Goal: Information Seeking & Learning: Learn about a topic

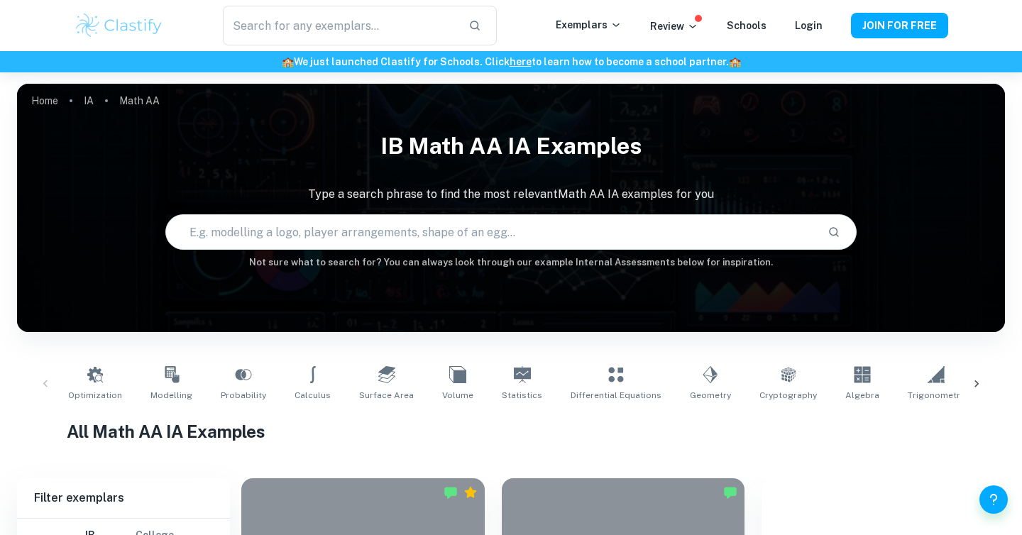
checkbox input "true"
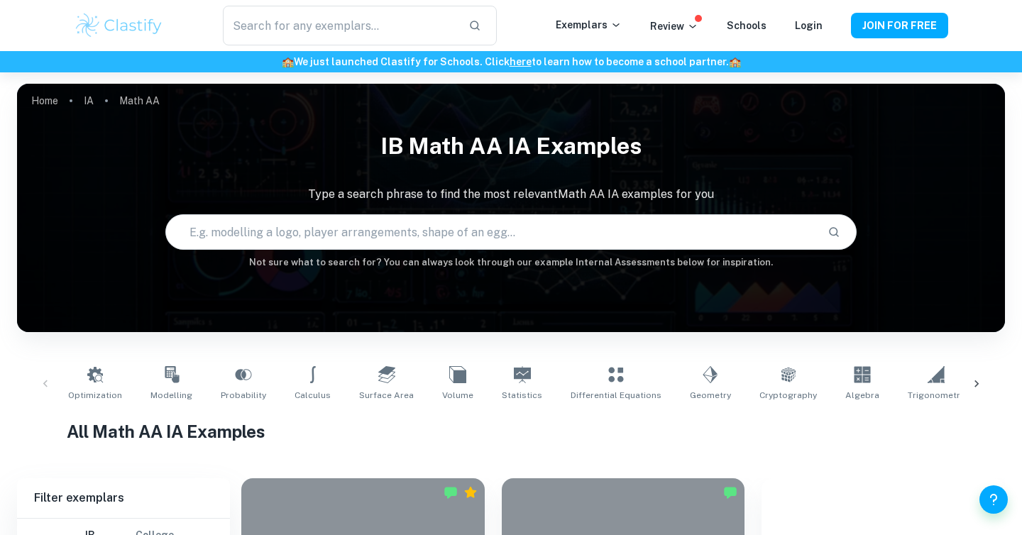
click at [403, 231] on input "text" at bounding box center [491, 232] width 650 height 40
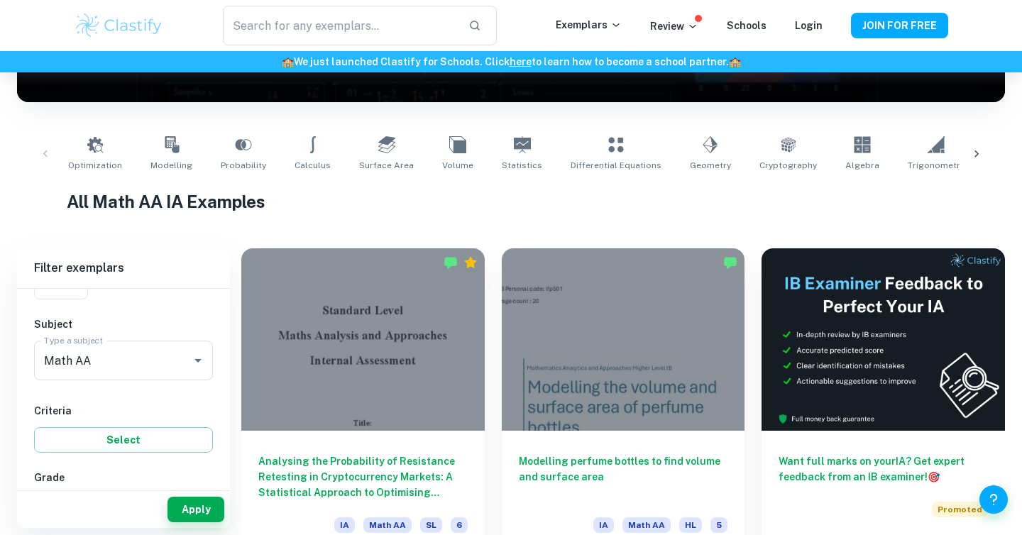
scroll to position [118, 0]
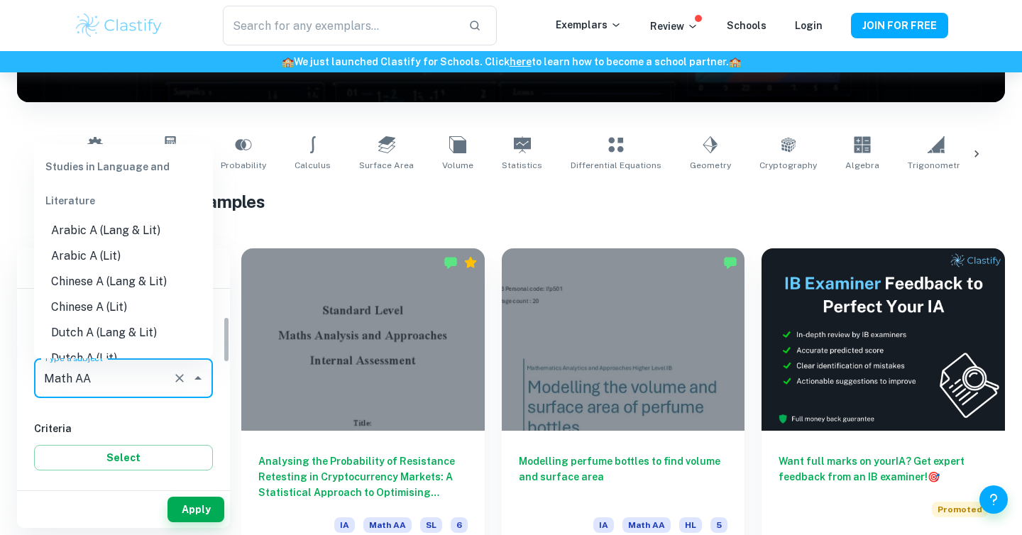
click at [152, 378] on input "Math AA" at bounding box center [103, 378] width 126 height 27
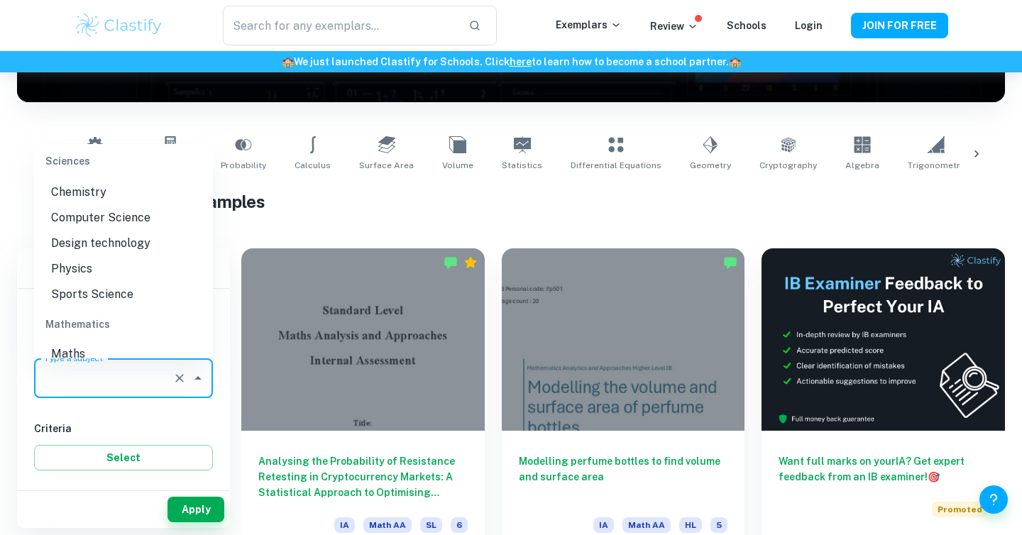
scroll to position [0, 0]
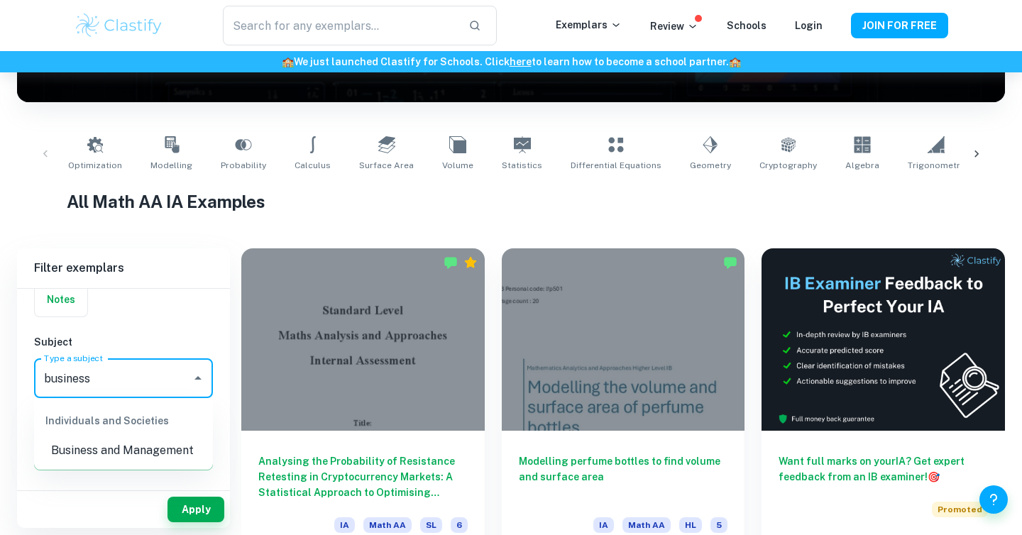
click at [155, 446] on li "Business and Management" at bounding box center [123, 451] width 179 height 26
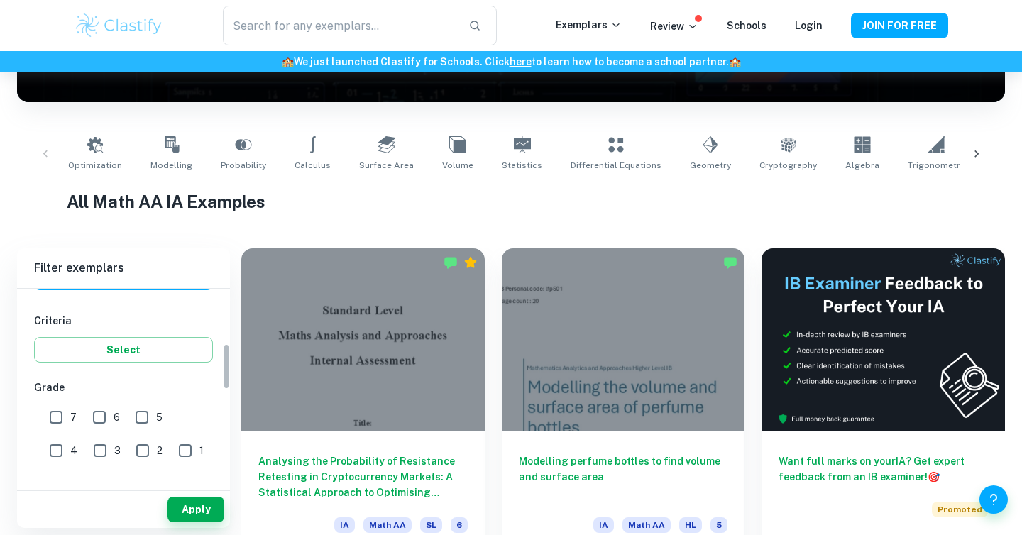
scroll to position [229, 0]
type input "Business and Management"
click at [60, 415] on input "7" at bounding box center [56, 414] width 28 height 28
checkbox input "true"
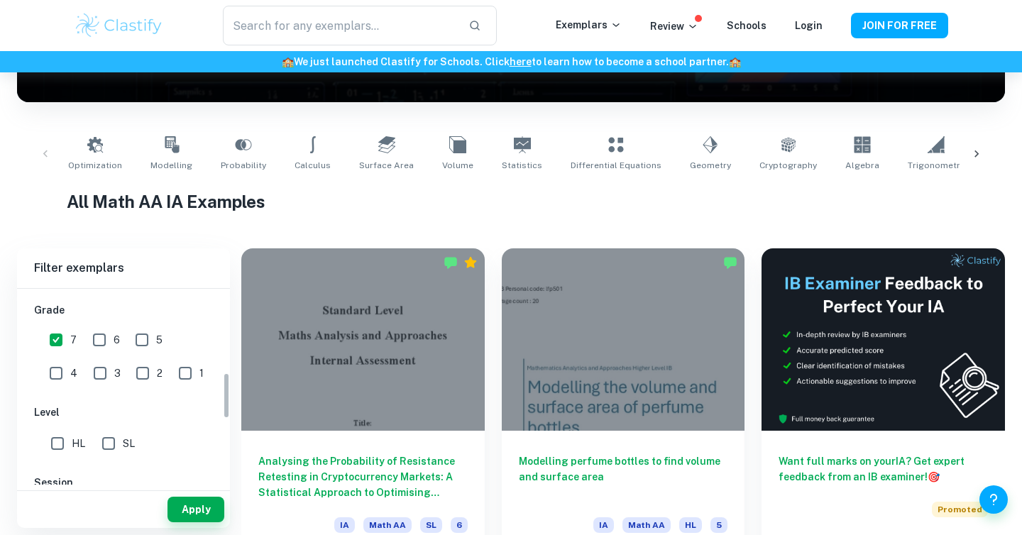
scroll to position [356, 0]
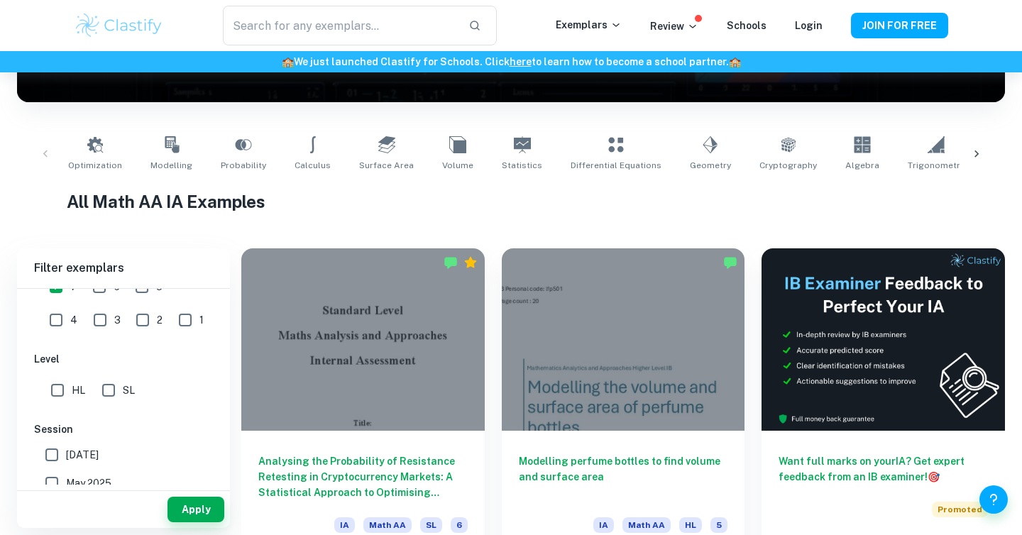
click at [58, 391] on input "HL" at bounding box center [57, 390] width 28 height 28
checkbox input "true"
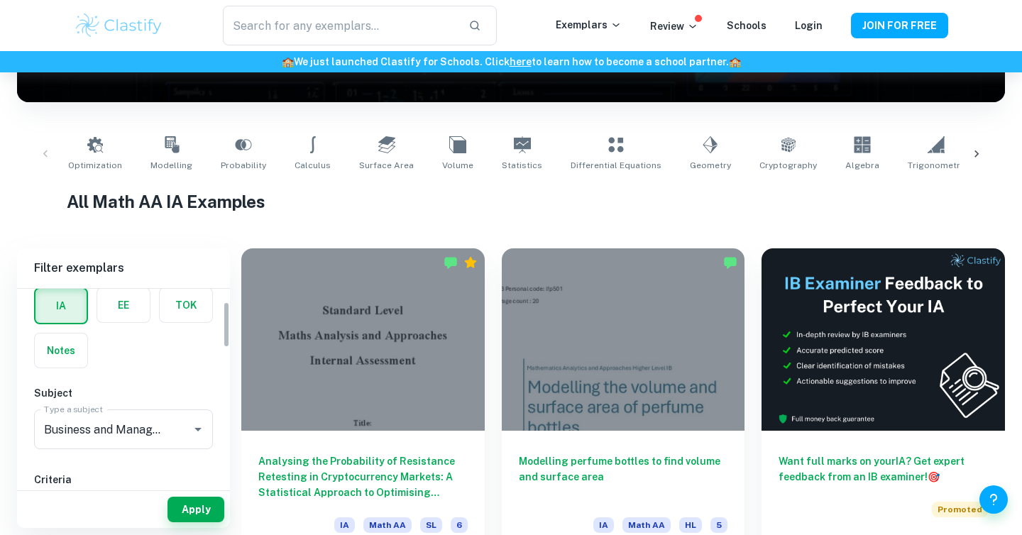
scroll to position [53, 0]
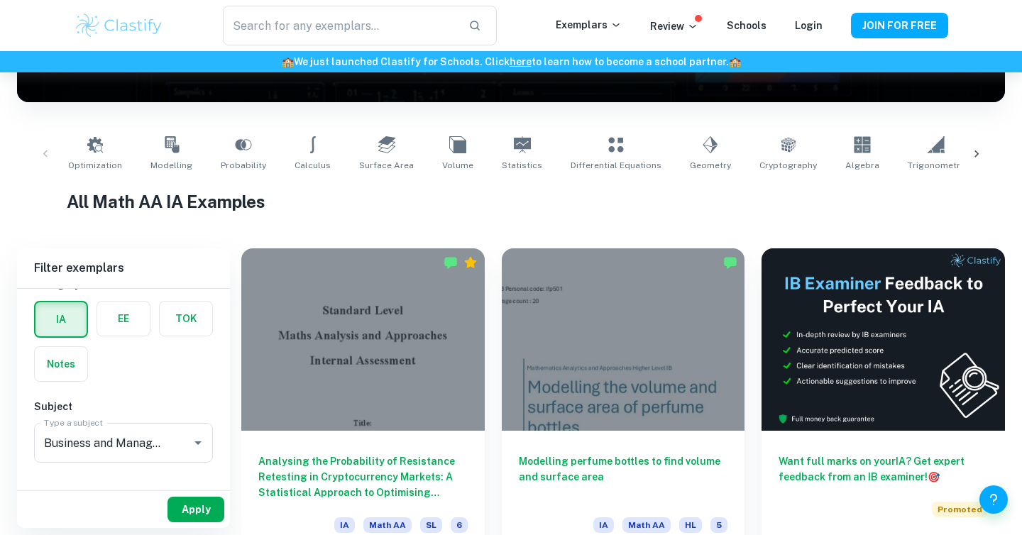
click at [200, 515] on button "Apply" at bounding box center [196, 510] width 57 height 26
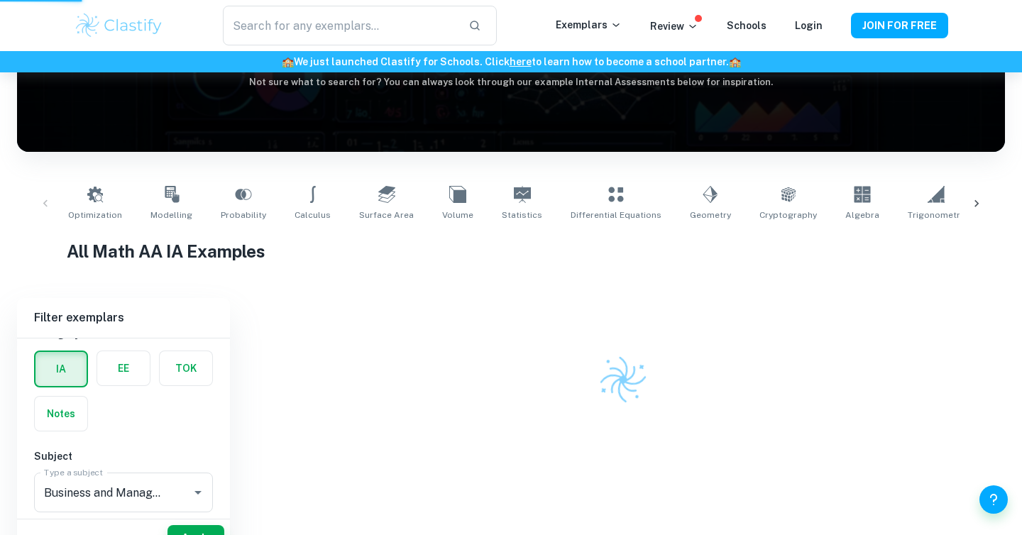
scroll to position [156, 0]
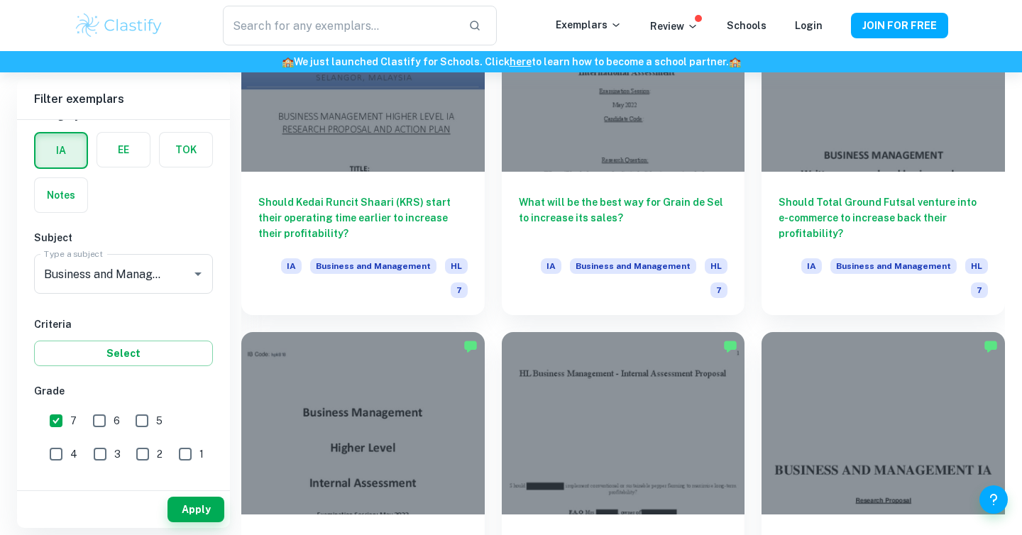
scroll to position [3233, 0]
click at [490, 314] on div "Should [Business' Name] implement conventional or sustainable pepper farming to…" at bounding box center [615, 485] width 261 height 343
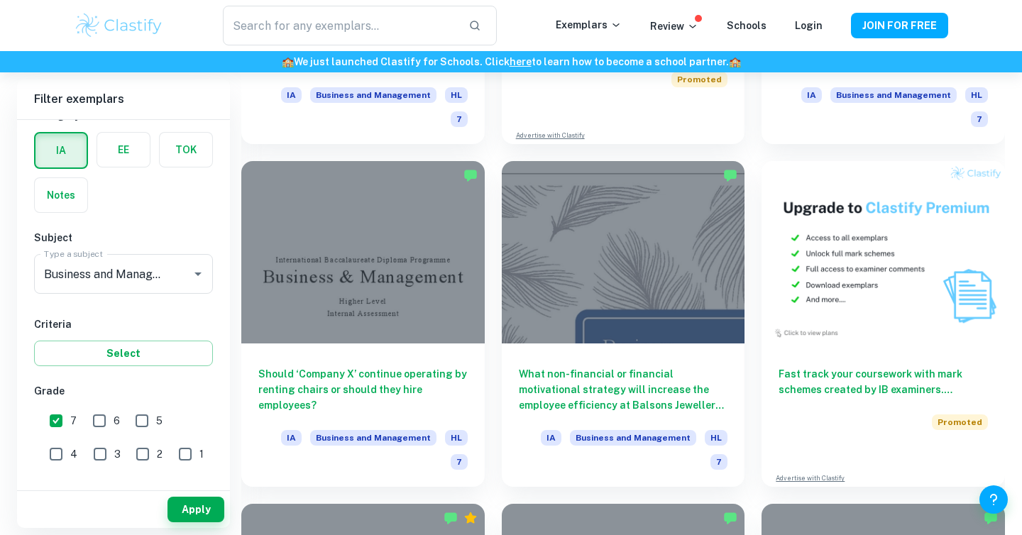
scroll to position [4431, 0]
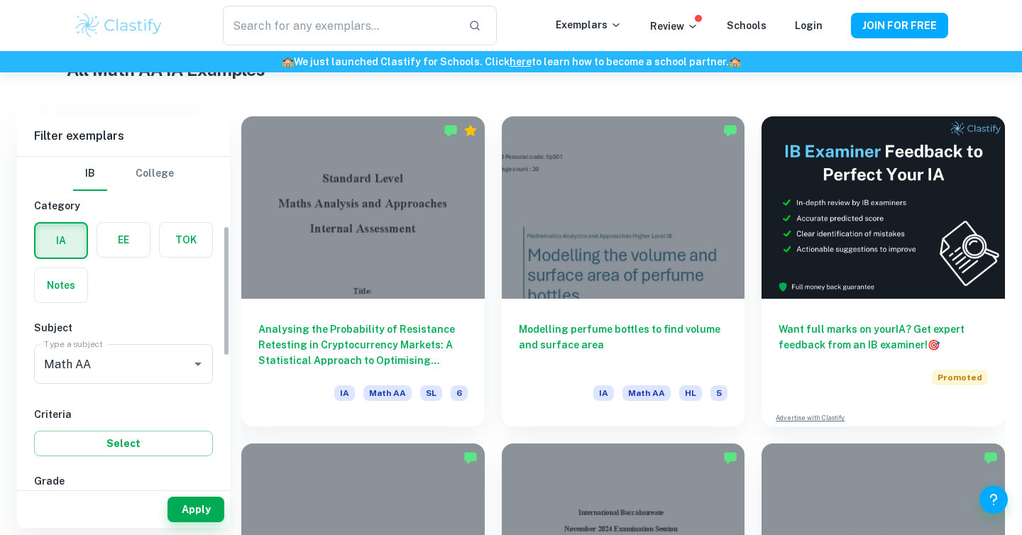
scroll to position [173, 0]
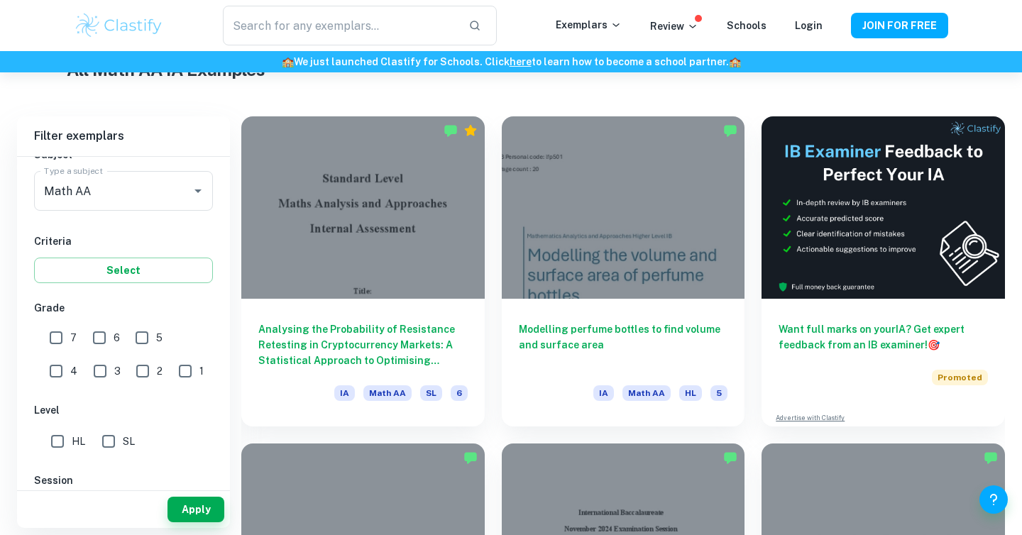
click at [64, 442] on input "HL" at bounding box center [57, 441] width 28 height 28
checkbox input "true"
click at [117, 442] on input "SL" at bounding box center [108, 441] width 28 height 28
checkbox input "true"
click at [65, 441] on input "HL" at bounding box center [57, 441] width 28 height 28
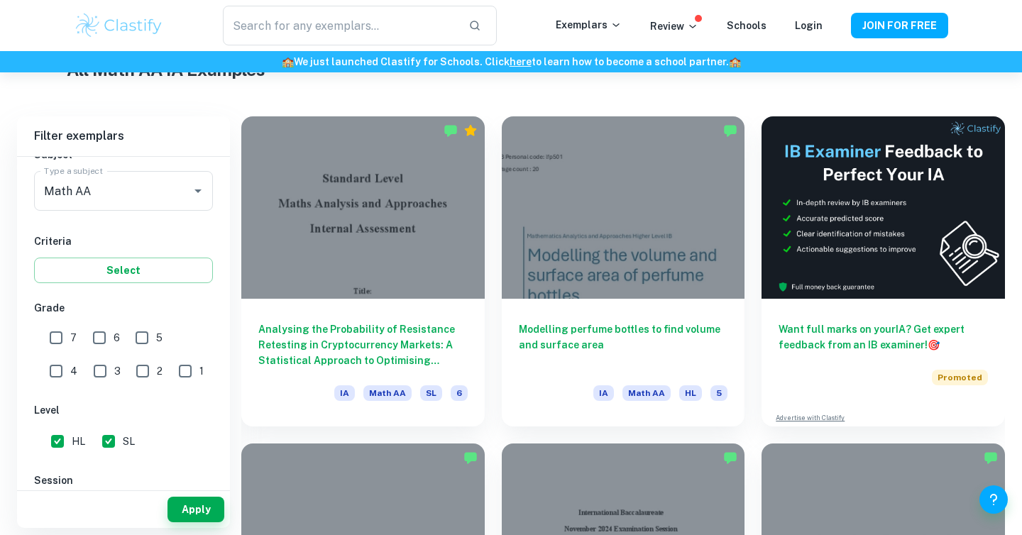
checkbox input "false"
click at [61, 343] on input "7" at bounding box center [56, 338] width 28 height 28
checkbox input "true"
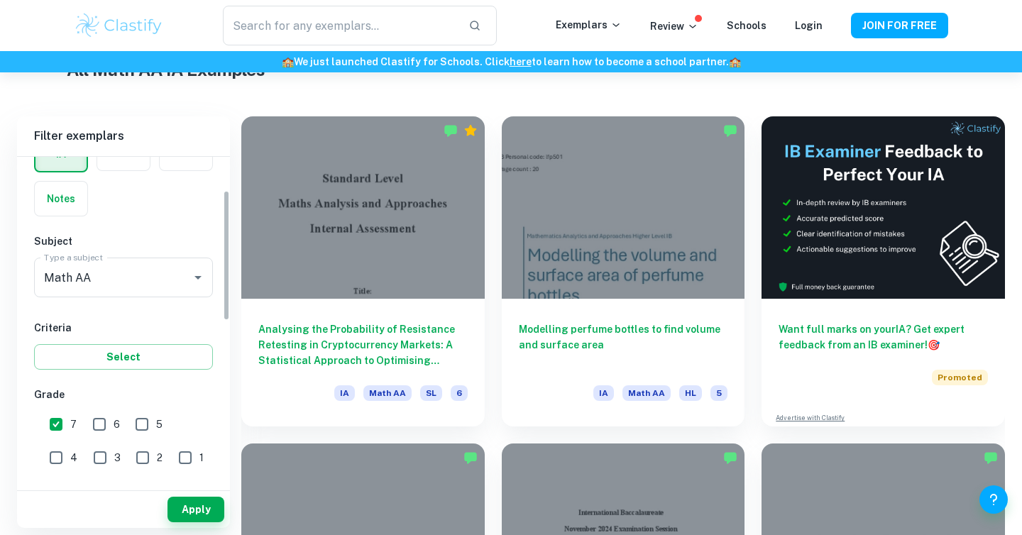
scroll to position [0, 0]
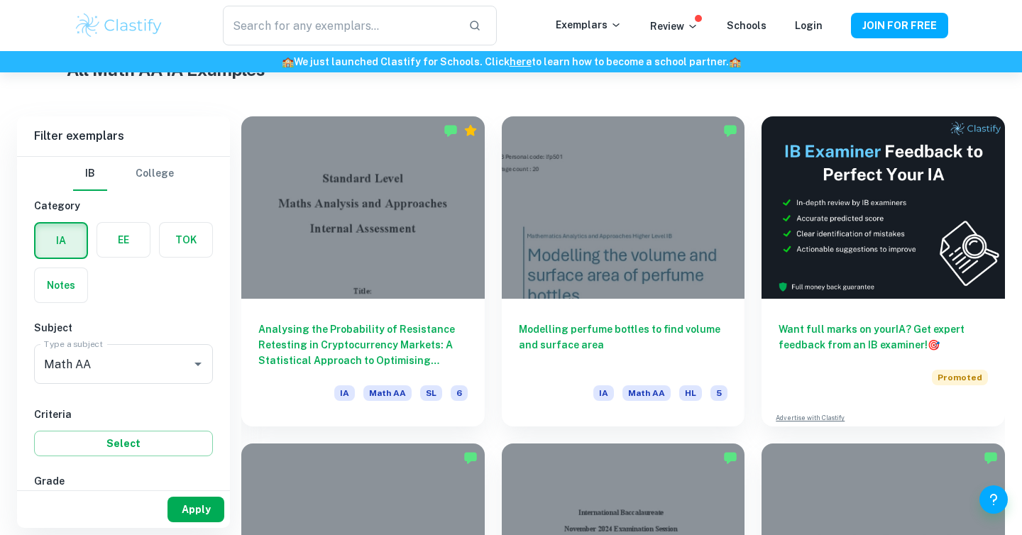
click at [185, 508] on button "Apply" at bounding box center [196, 510] width 57 height 26
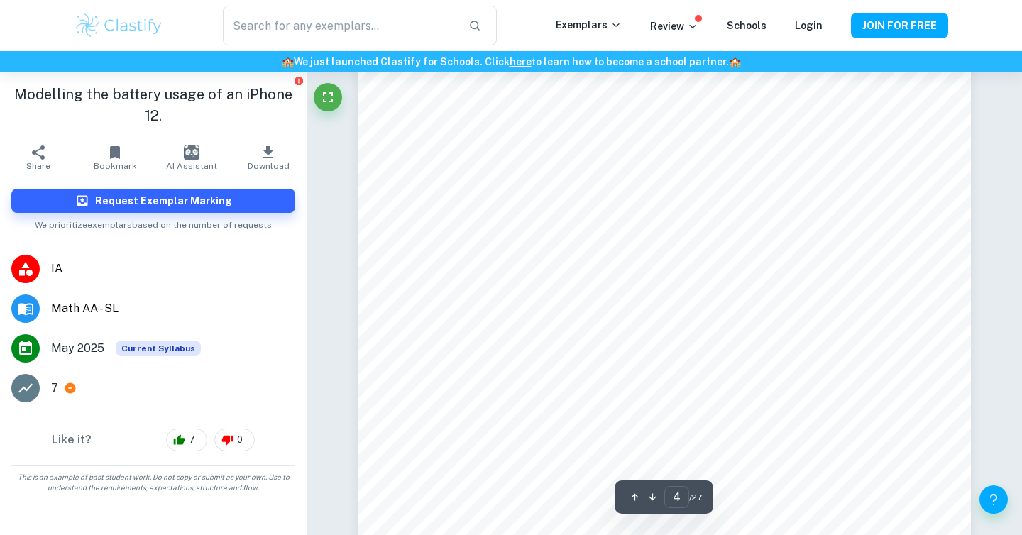
scroll to position [2573, 0]
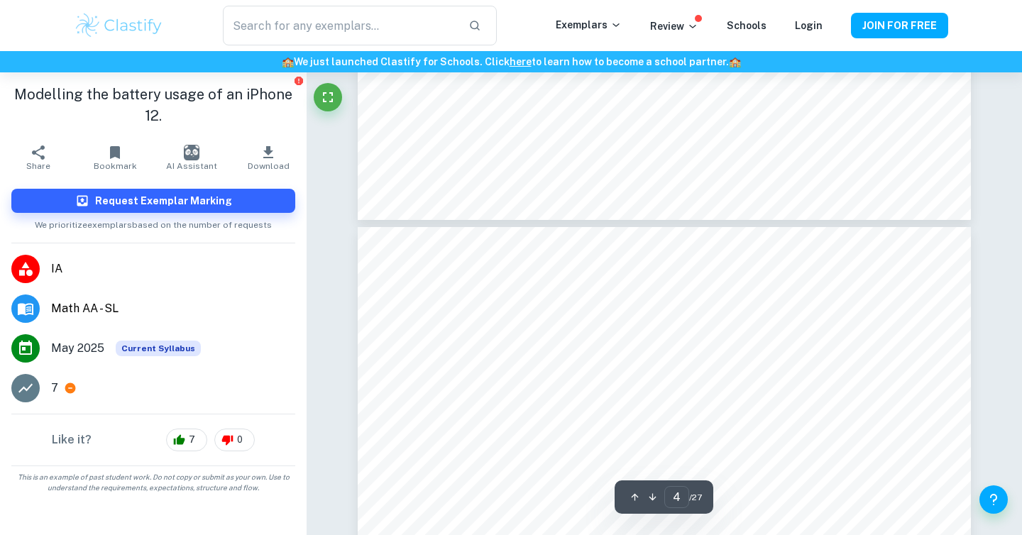
type input "5"
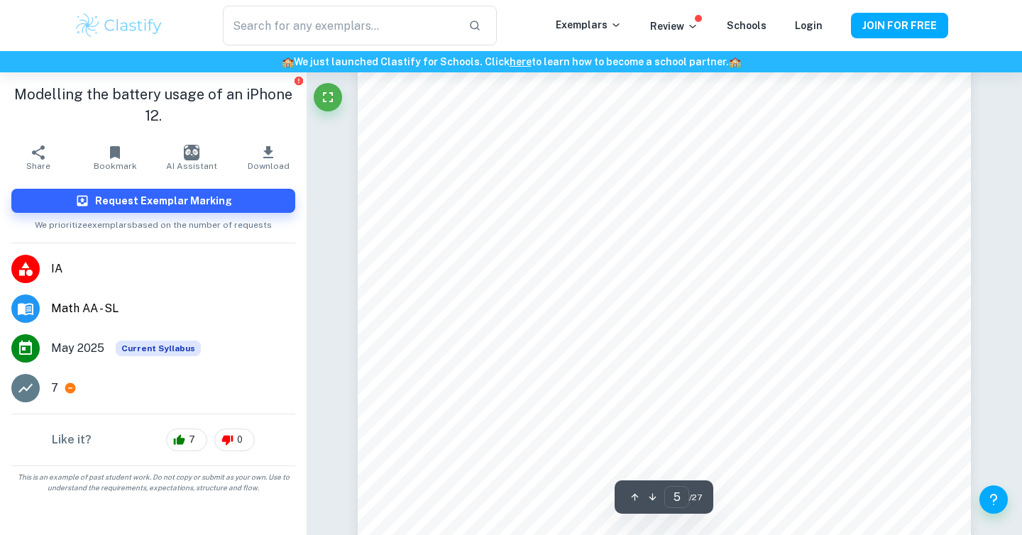
scroll to position [3527, 0]
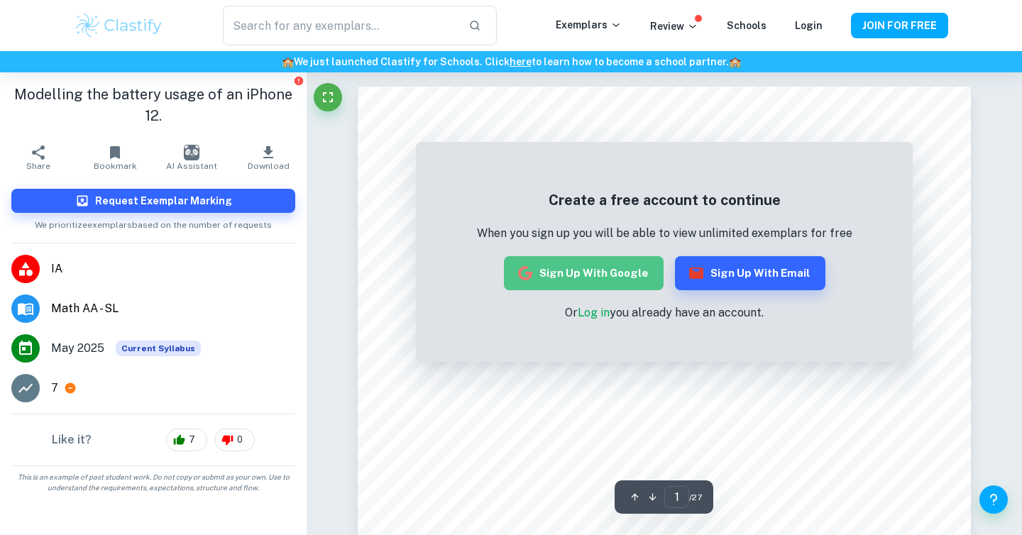
click at [636, 271] on button "Sign up with Google" at bounding box center [584, 273] width 160 height 34
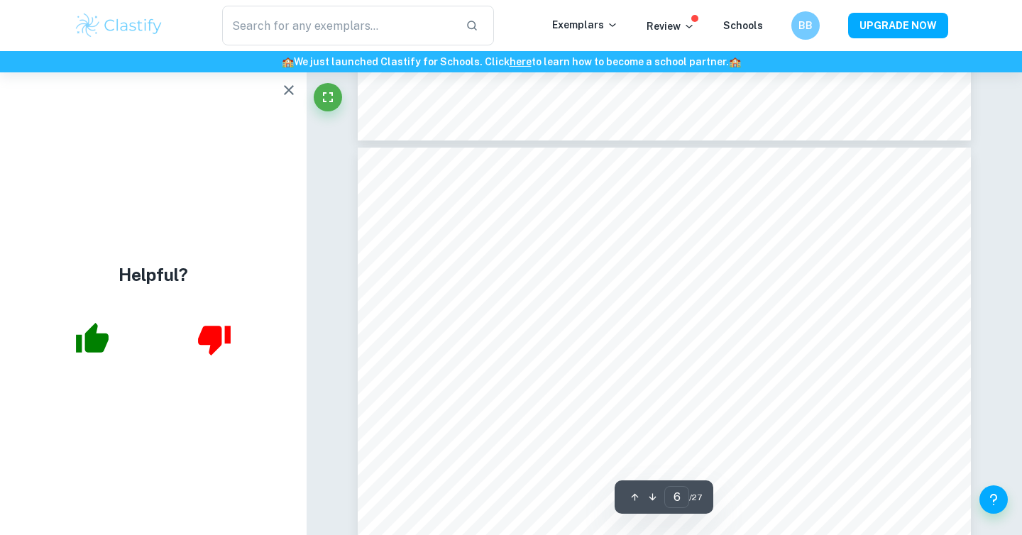
scroll to position [3744, 0]
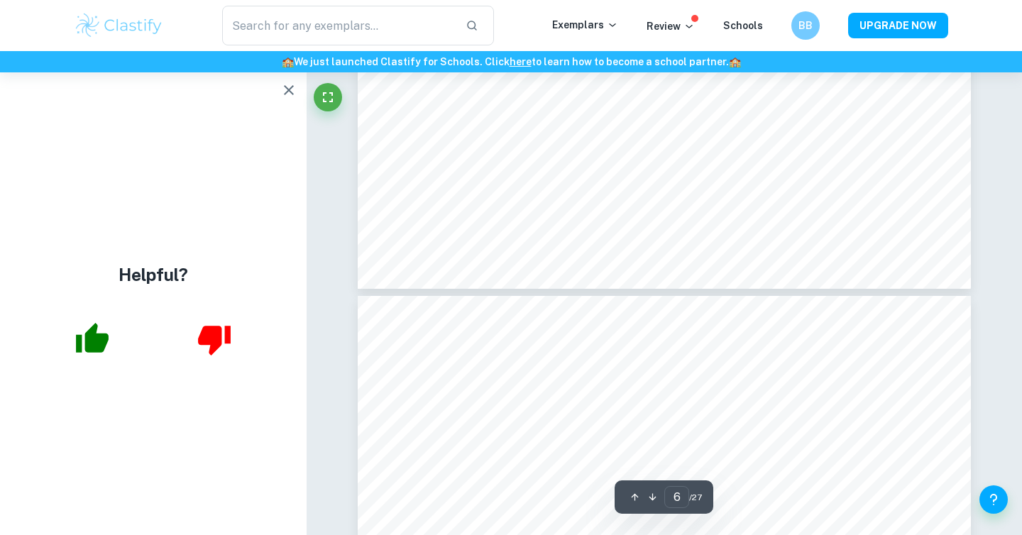
type input "5"
